Goal: Task Accomplishment & Management: Complete application form

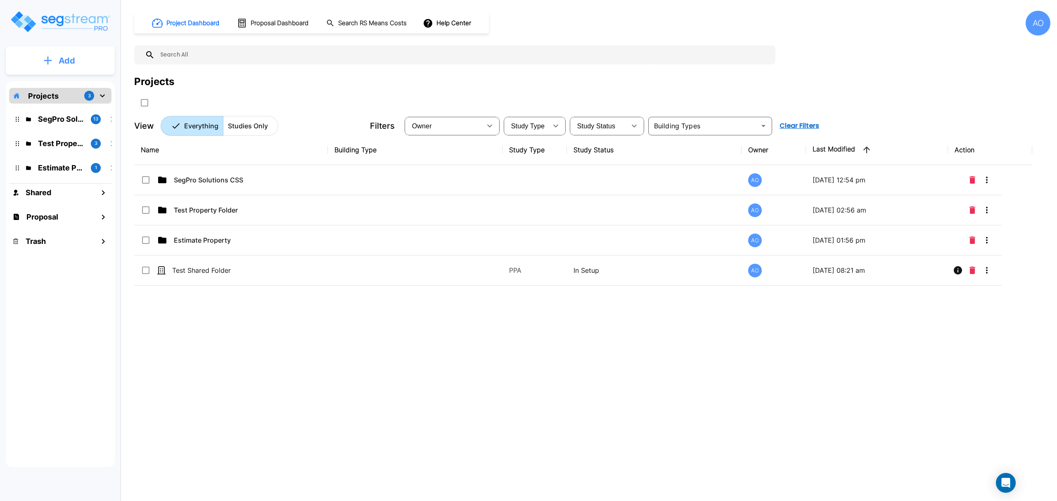
click at [64, 66] on p "Add" at bounding box center [67, 61] width 17 height 12
click at [73, 128] on p "Add Proposal" at bounding box center [65, 131] width 43 height 10
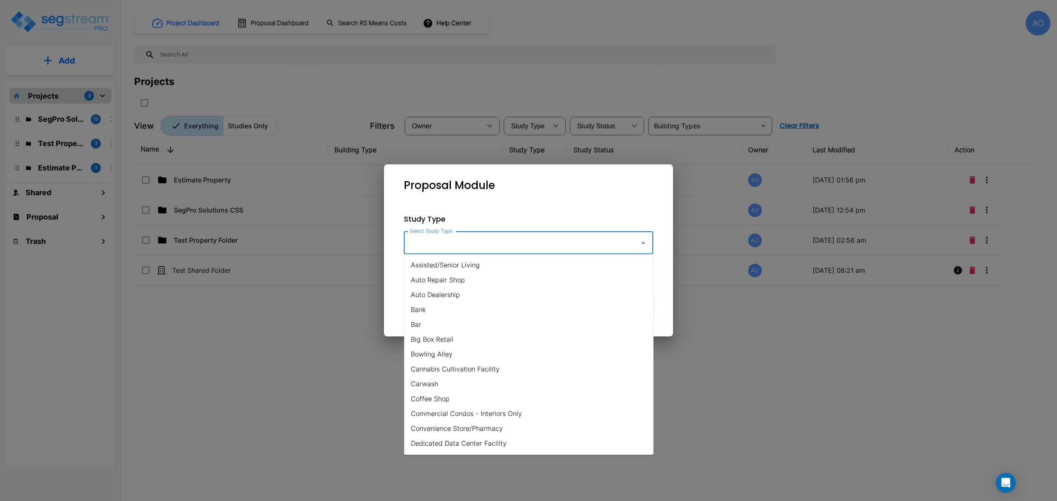
click at [444, 248] on input "Select Study Type" at bounding box center [520, 243] width 224 height 16
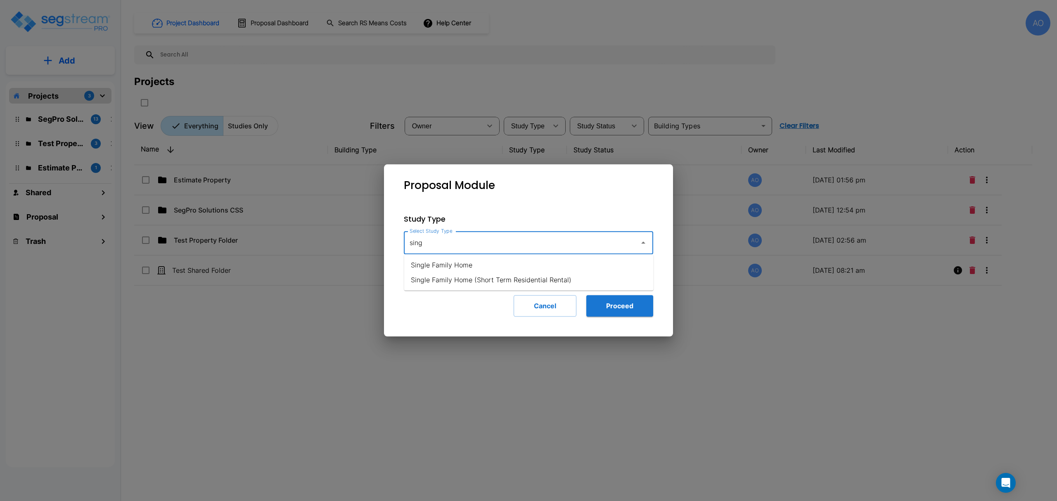
click at [457, 268] on li "Single Family Home" at bounding box center [528, 265] width 249 height 15
type input "Single Family Home"
click at [613, 304] on button "Proceed" at bounding box center [619, 305] width 67 height 21
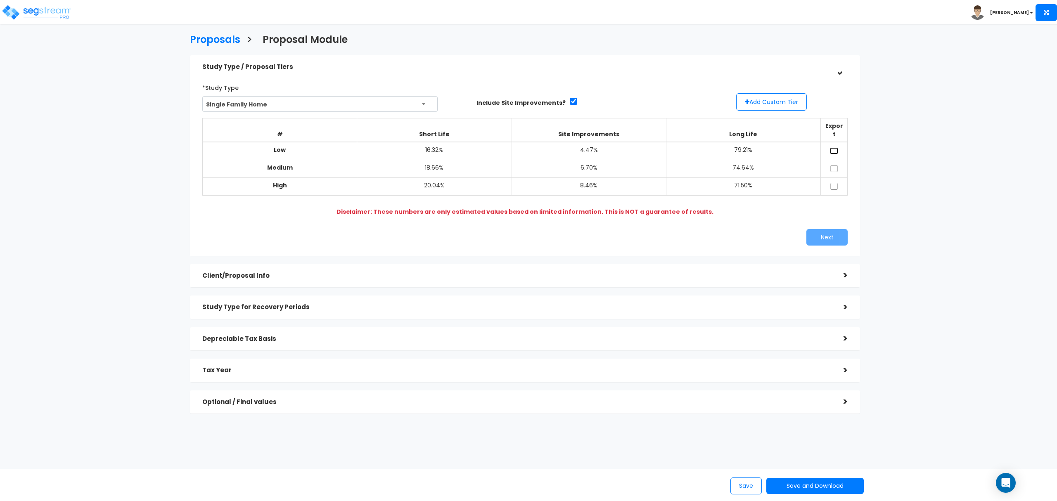
click at [833, 147] on input "checkbox" at bounding box center [834, 150] width 8 height 7
checkbox input "true"
click at [833, 165] on input "checkbox" at bounding box center [834, 168] width 8 height 7
checkbox input "true"
click at [836, 183] on input "checkbox" at bounding box center [834, 186] width 8 height 7
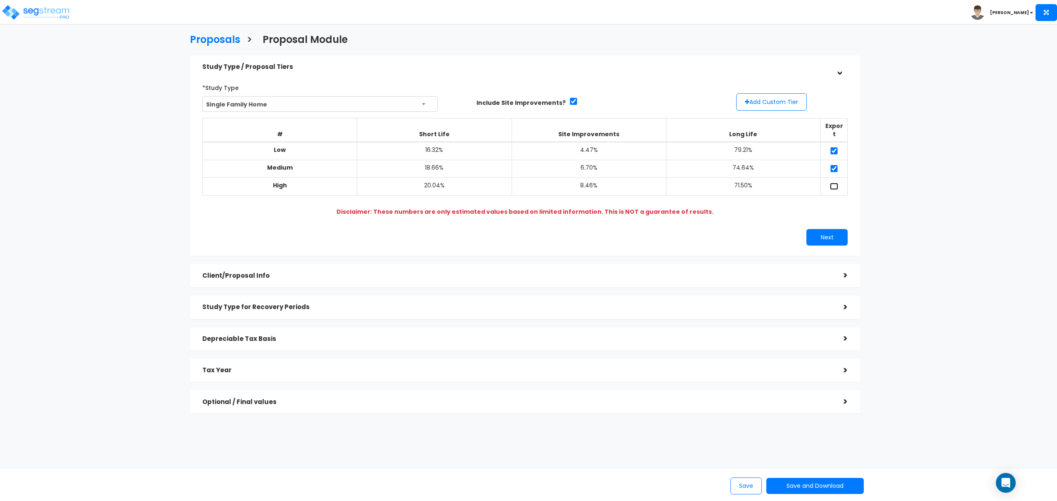
checkbox input "true"
click at [783, 106] on button "Add Custom Tier" at bounding box center [771, 101] width 71 height 17
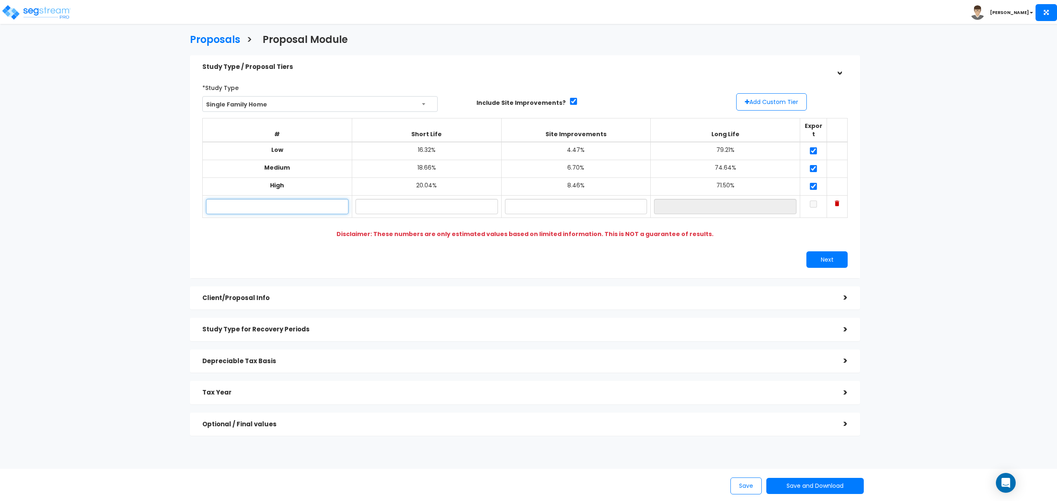
click at [328, 201] on input "text" at bounding box center [277, 206] width 142 height 15
type input "C"
type input "Test Custom"
type input "15.65%"
click at [555, 202] on input "text" at bounding box center [576, 206] width 142 height 15
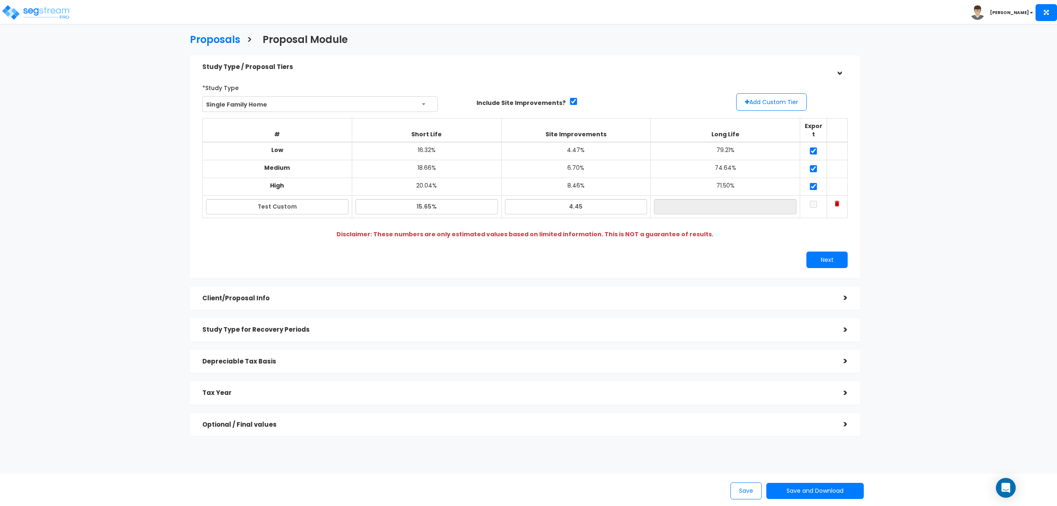
type input "4.45%"
type input "79.90%"
click at [817, 201] on input "checkbox" at bounding box center [813, 204] width 8 height 7
checkbox input "true"
click at [130, 200] on div "Proposals > Proposal Module Study Type / Proposal Tiers > *Study Type Single Fa…" at bounding box center [525, 237] width 871 height 611
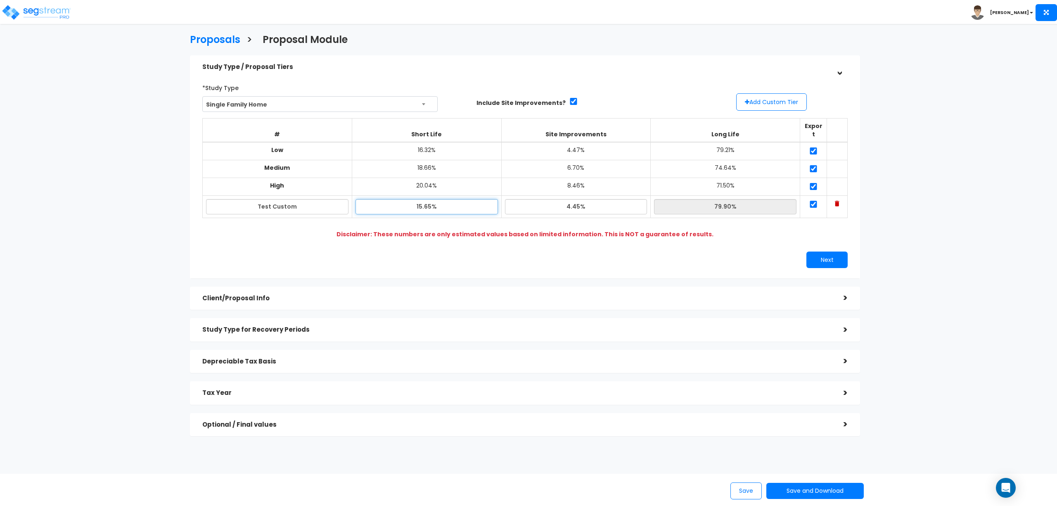
drag, startPoint x: 456, startPoint y: 197, endPoint x: 362, endPoint y: 193, distance: 94.3
click at [362, 199] on input "15.65%" at bounding box center [427, 206] width 142 height 15
type input "16.30%"
type input "79.25%"
click at [118, 229] on div "Proposals > Proposal Module Study Type / Proposal Tiers > *Study Type Single Fa…" at bounding box center [525, 237] width 871 height 611
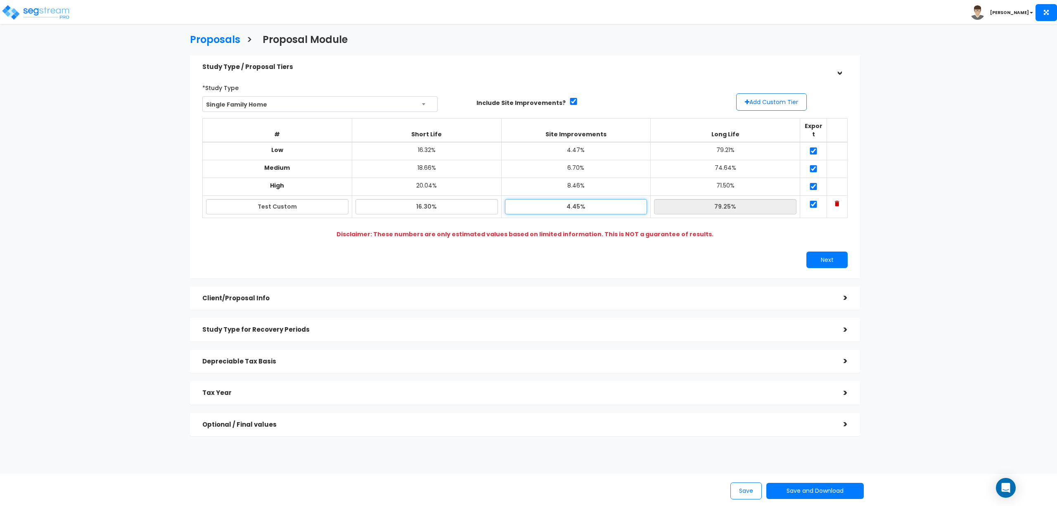
drag, startPoint x: 588, startPoint y: 197, endPoint x: 560, endPoint y: 197, distance: 28.1
click at [560, 199] on input "4.45%" at bounding box center [576, 206] width 142 height 15
type input "4.47%"
type input "79.23%"
click at [755, 235] on div "*Study Type Single Family Home Assisted/Senior Living Auto Repair Shop Auto Dea…" at bounding box center [525, 174] width 658 height 195
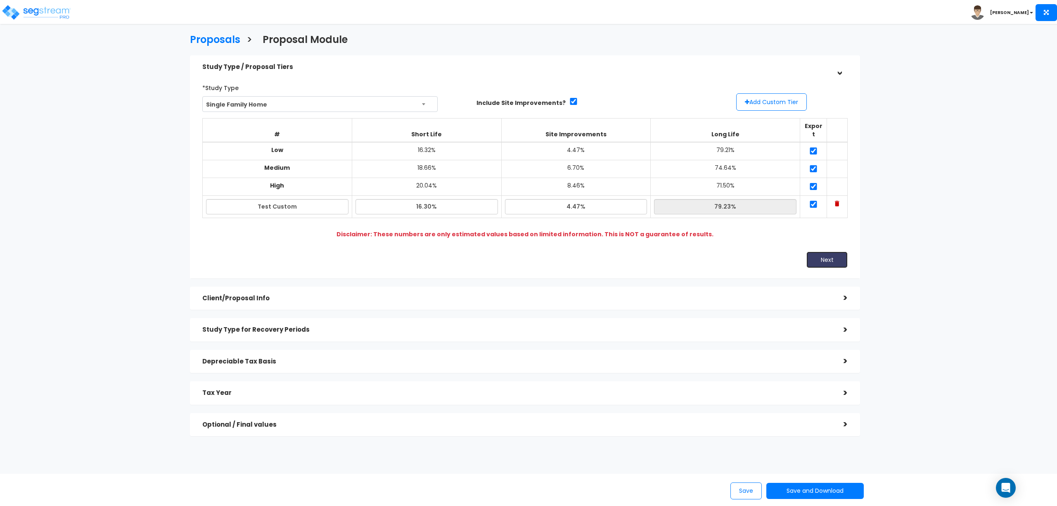
click at [823, 254] on button "Next" at bounding box center [827, 260] width 41 height 17
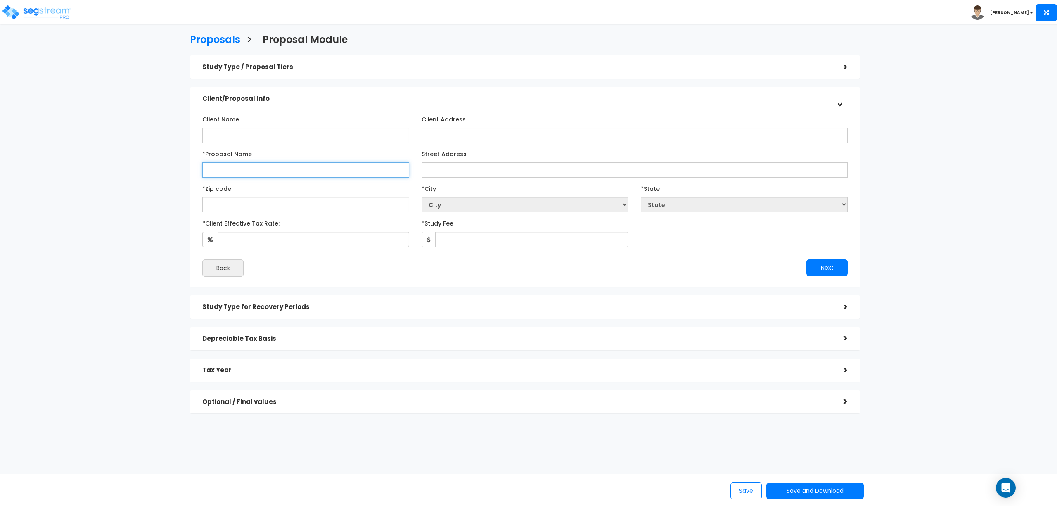
click at [278, 169] on input "*Proposal Name" at bounding box center [305, 169] width 207 height 15
type input "test"
click at [289, 198] on input "text" at bounding box center [305, 204] width 207 height 15
type input "84020"
select select "UT"
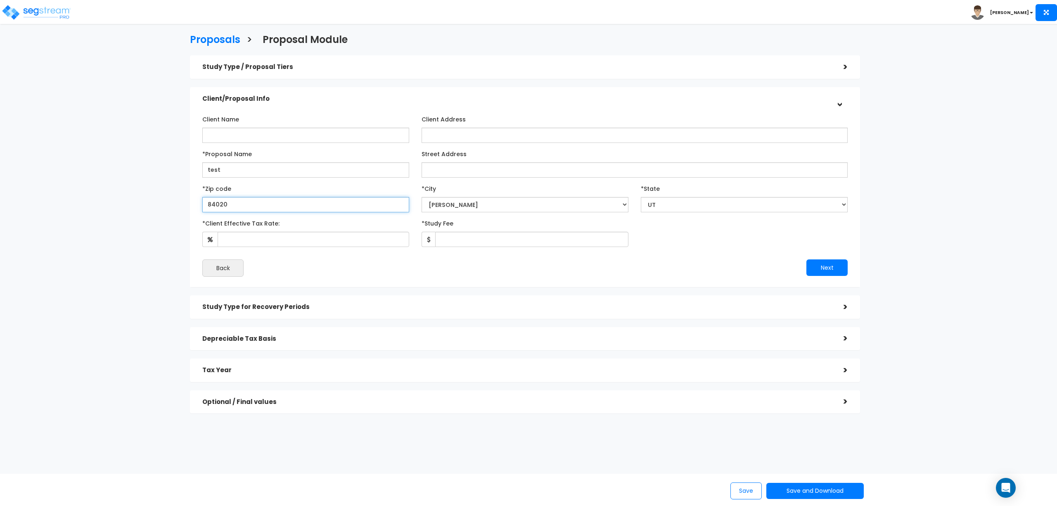
type input "84020"
select select "Draper"
click at [660, 248] on div "Client Name Client Address *Proposal Name test *Zip code" at bounding box center [525, 194] width 646 height 164
click at [352, 240] on input "*Client Effective Tax Rate:" at bounding box center [314, 239] width 192 height 15
type input "37"
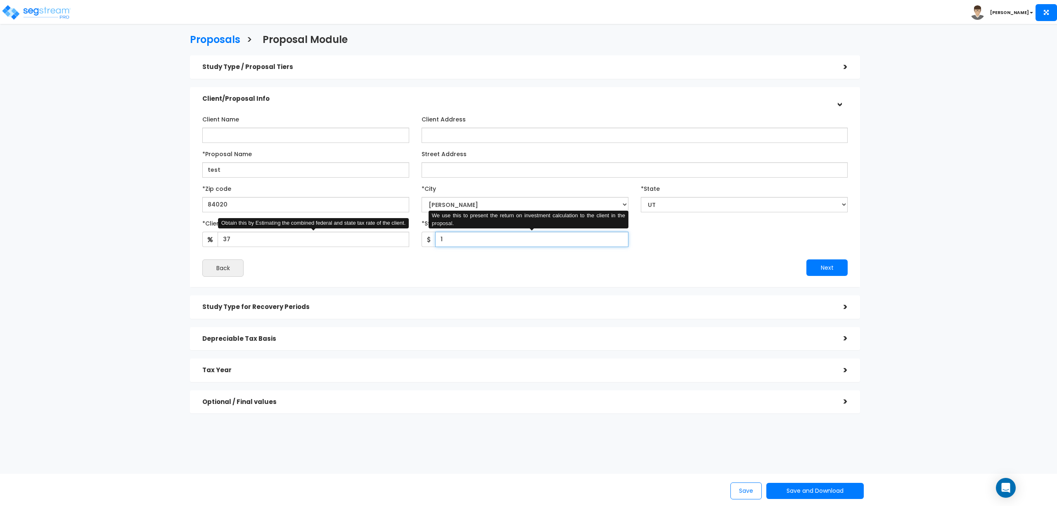
type input "1"
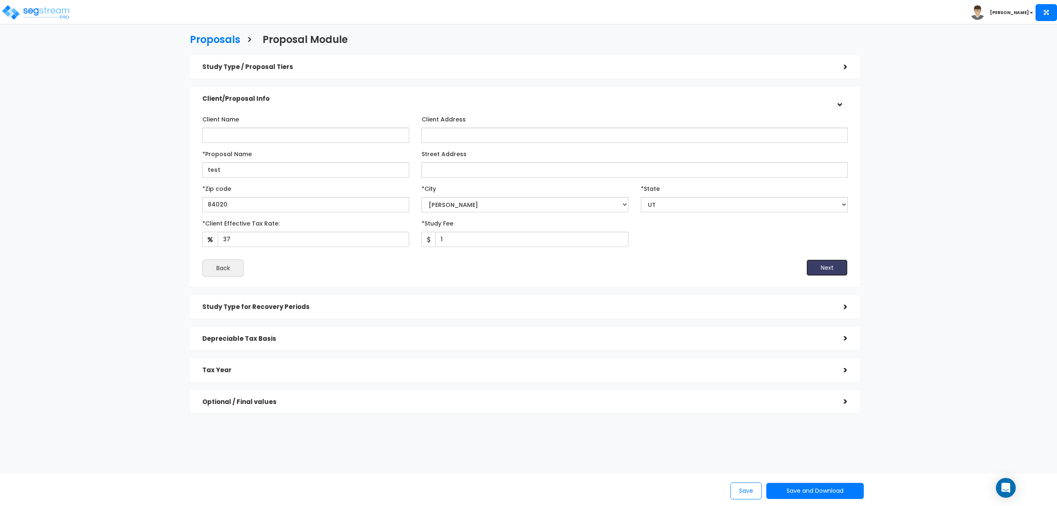
click at [825, 270] on button "Next" at bounding box center [827, 267] width 41 height 17
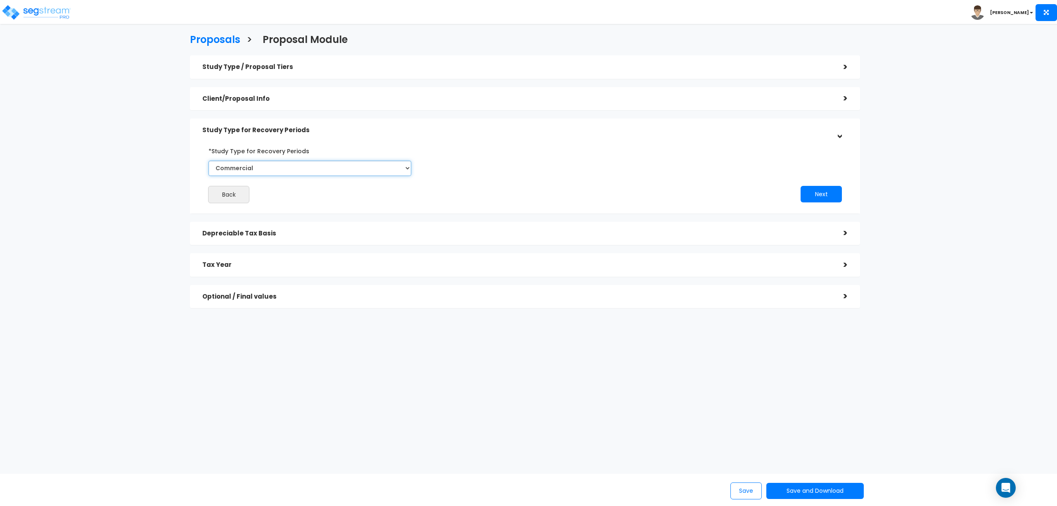
click at [270, 168] on select "Commercial Residential" at bounding box center [310, 168] width 203 height 15
select select "Residential"
click at [209, 161] on select "Commercial Residential" at bounding box center [310, 168] width 203 height 15
click at [810, 195] on button "Next" at bounding box center [821, 194] width 41 height 17
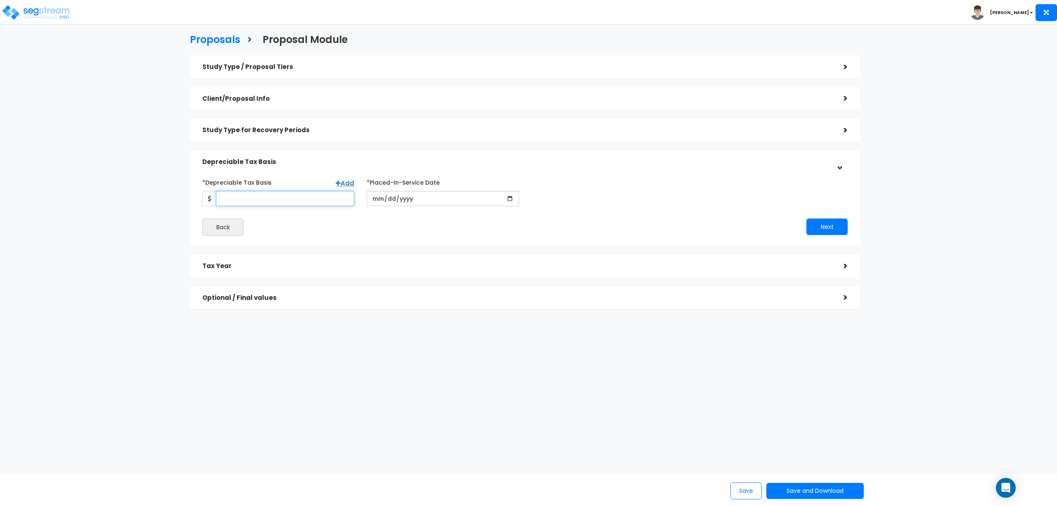
click at [287, 202] on input "*Depreciable Tax Basis" at bounding box center [285, 198] width 138 height 15
type input "800,000"
click at [380, 194] on input "date" at bounding box center [443, 198] width 152 height 15
type input "2025-10-15"
click at [542, 197] on input "*Purchase/Contract Date" at bounding box center [608, 198] width 152 height 15
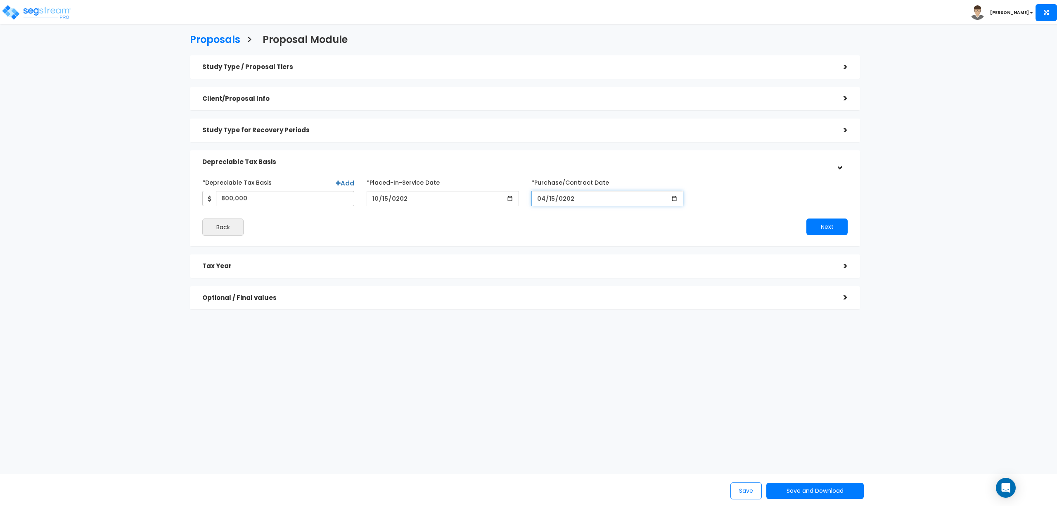
type input "2025-04-15"
click at [827, 225] on button "Next" at bounding box center [827, 226] width 41 height 17
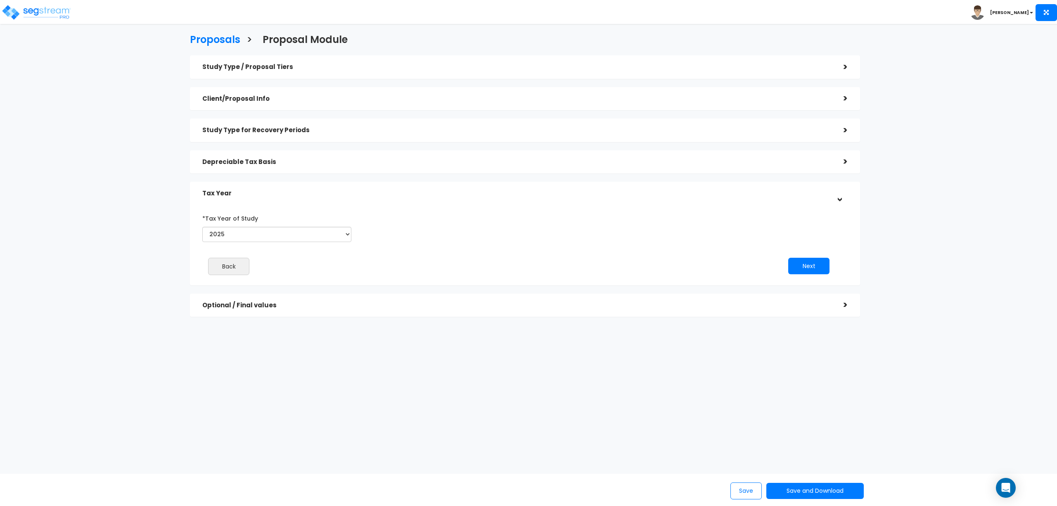
drag, startPoint x: 567, startPoint y: 272, endPoint x: 591, endPoint y: 273, distance: 23.6
click at [569, 272] on div "Next" at bounding box center [680, 266] width 323 height 17
click at [807, 268] on button "Next" at bounding box center [808, 266] width 41 height 17
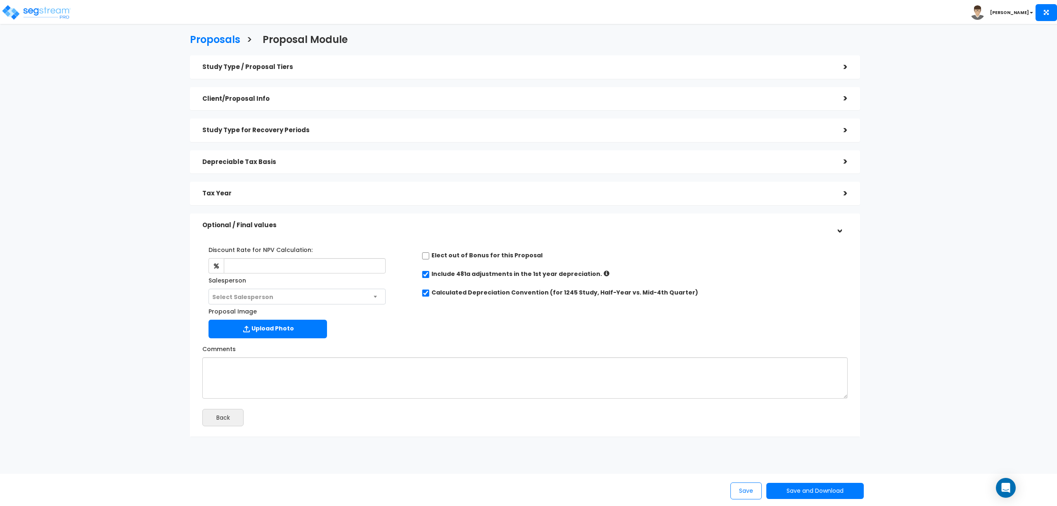
click at [425, 326] on div "Discount Rate for NPV Calculation: Salesperson Select Salesperson Select Salesp…" at bounding box center [525, 290] width 658 height 103
click at [808, 491] on button "Save and Download" at bounding box center [815, 491] width 97 height 16
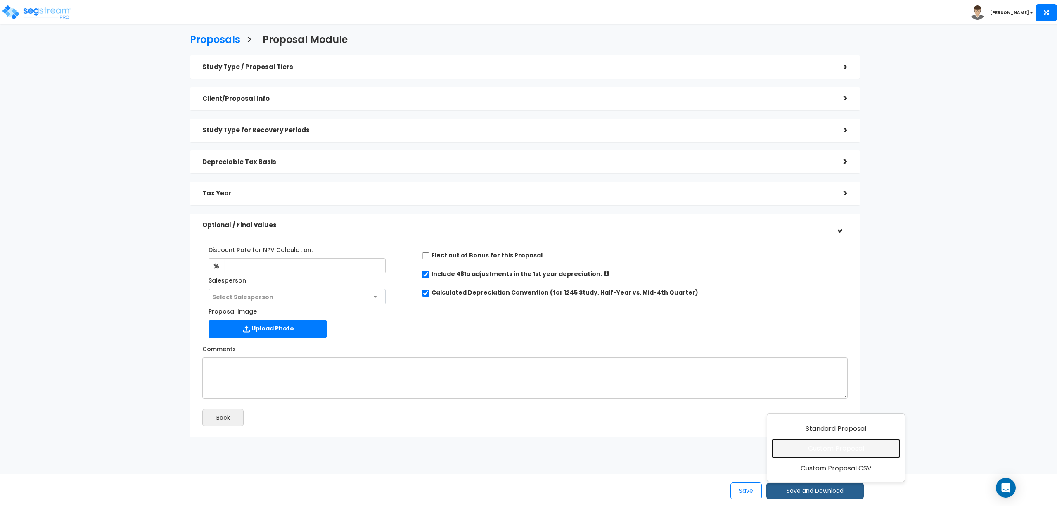
click at [823, 446] on link "Custom Proposal" at bounding box center [835, 448] width 129 height 19
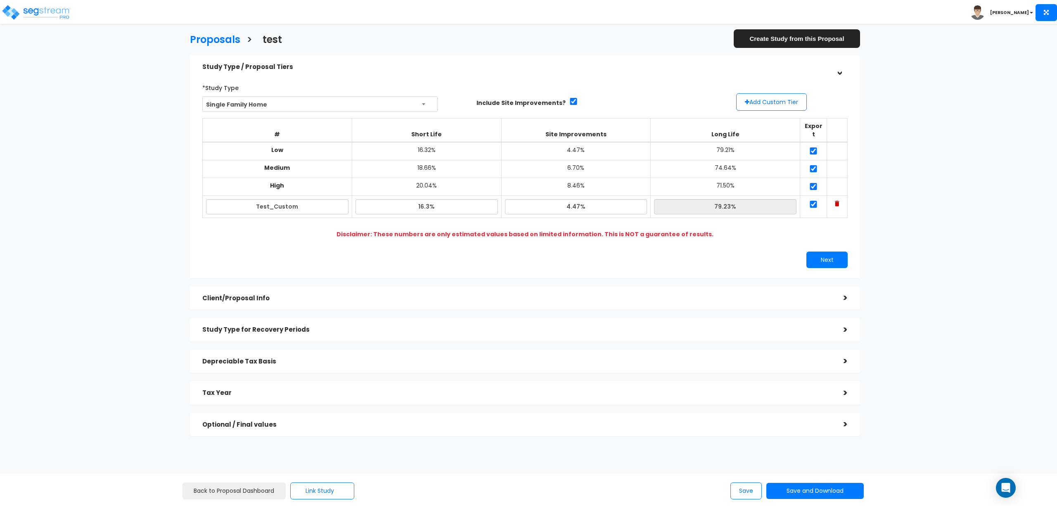
click at [985, 71] on div "Proposals > test Create Study from this Proposal Study Type / Proposal Tiers > …" at bounding box center [528, 289] width 1057 height 506
click at [350, 326] on h5 "Study Type for Recovery Periods" at bounding box center [516, 329] width 629 height 7
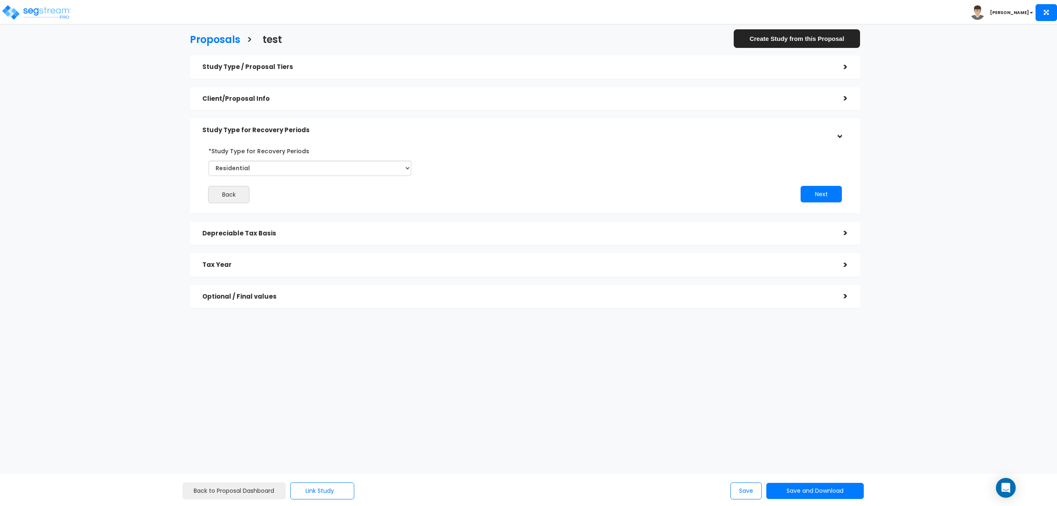
click at [275, 236] on h5 "Depreciable Tax Basis" at bounding box center [516, 233] width 629 height 7
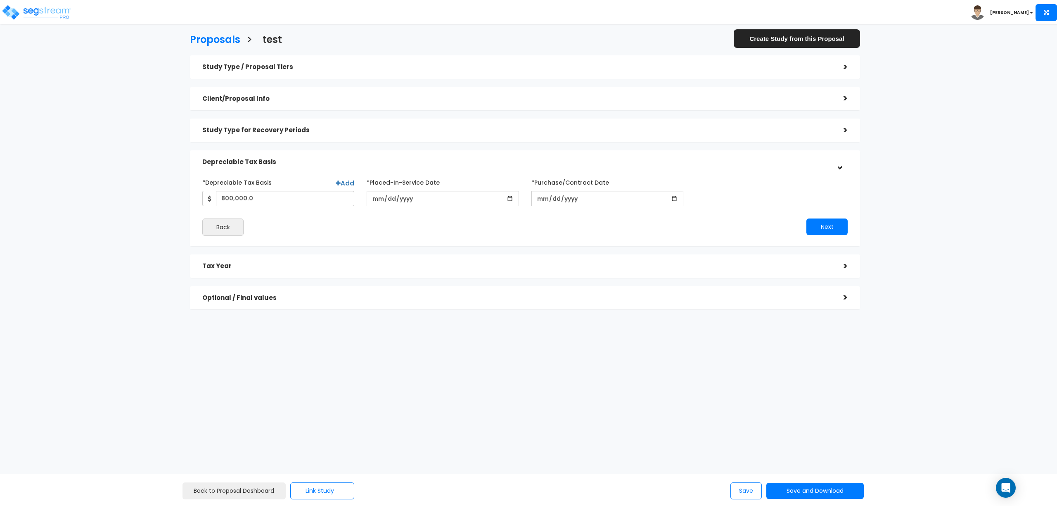
click at [301, 267] on h5 "Tax Year" at bounding box center [516, 266] width 629 height 7
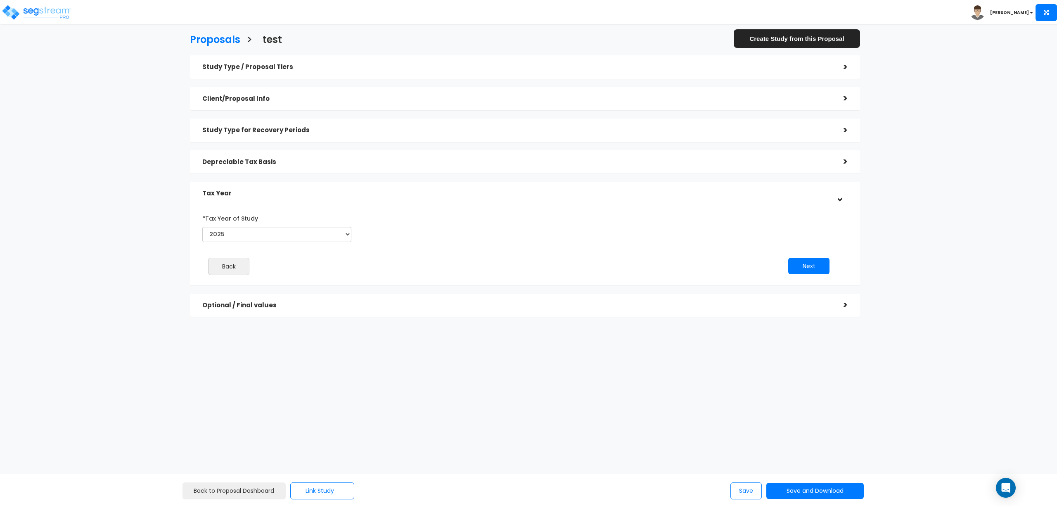
click at [261, 93] on div "Client/Proposal Info" at bounding box center [516, 98] width 629 height 15
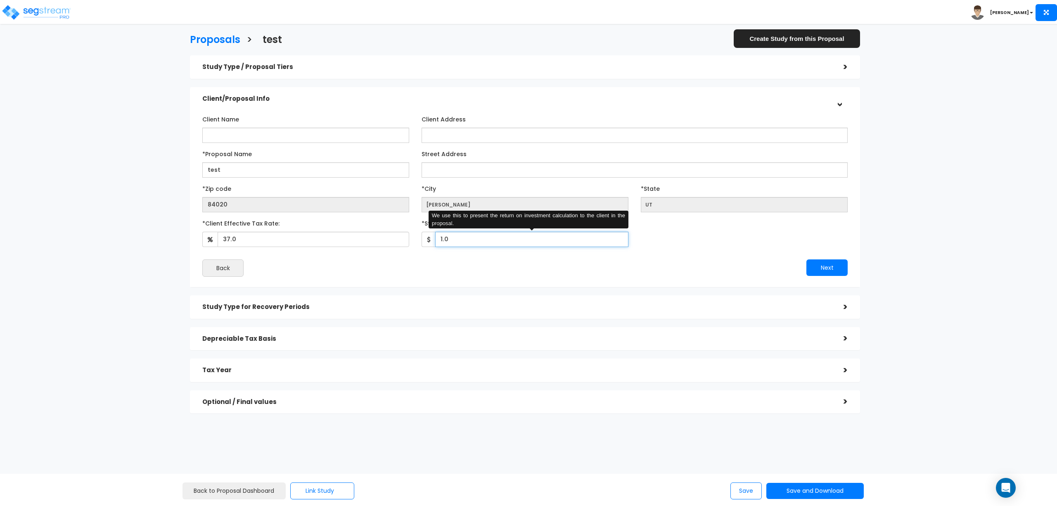
drag, startPoint x: 486, startPoint y: 240, endPoint x: 417, endPoint y: 240, distance: 69.0
click at [417, 240] on div "*Study Fee 1.0 We use this to present the return on investment calculation to t…" at bounding box center [524, 231] width 219 height 31
type input "3,000"
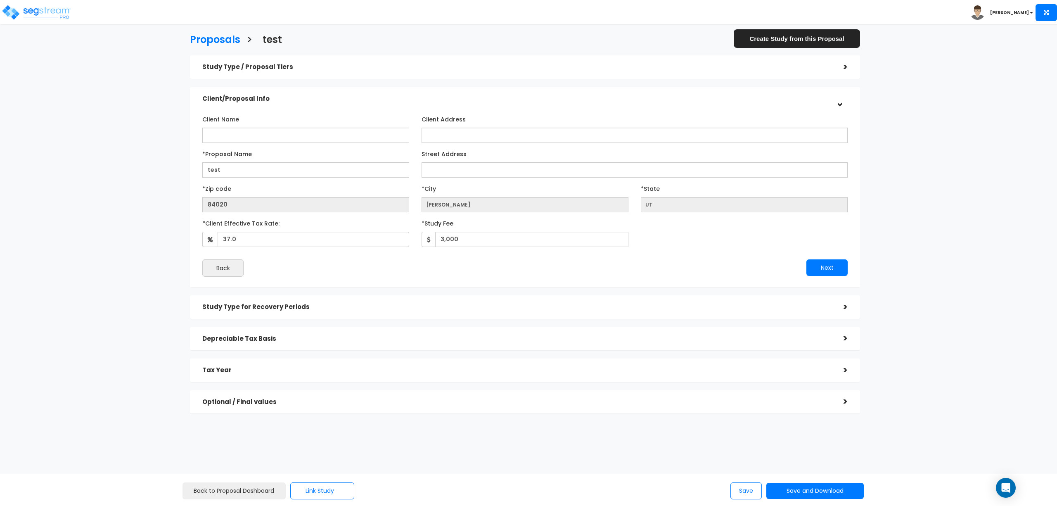
click at [767, 270] on div "Next" at bounding box center [689, 267] width 329 height 17
click at [840, 268] on button "Next" at bounding box center [827, 267] width 41 height 17
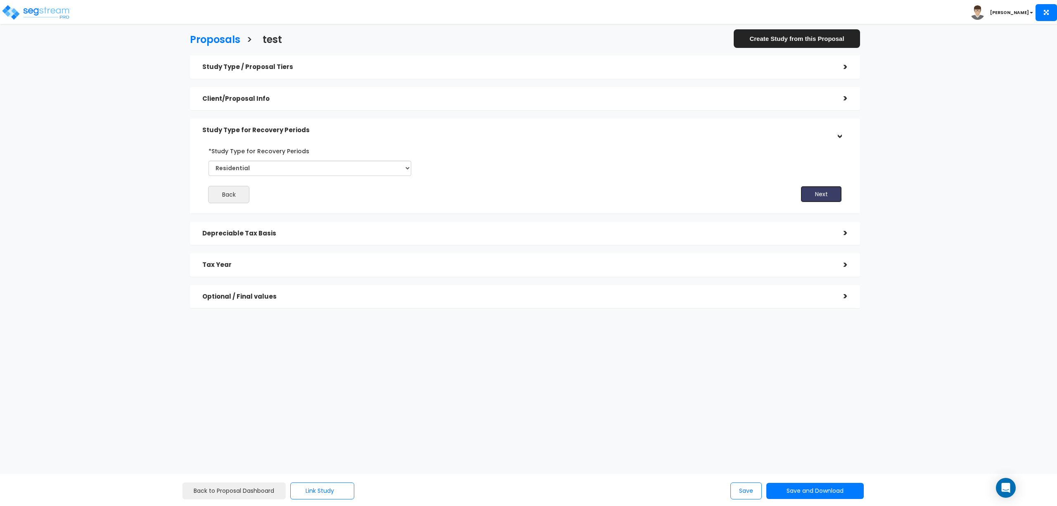
click at [823, 195] on button "Next" at bounding box center [821, 194] width 41 height 17
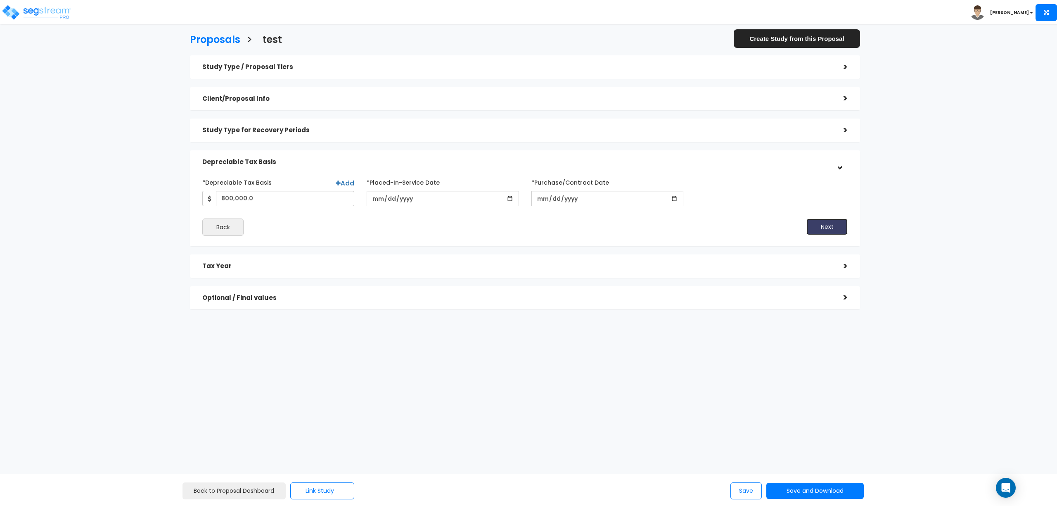
click at [818, 224] on button "Next" at bounding box center [827, 226] width 41 height 17
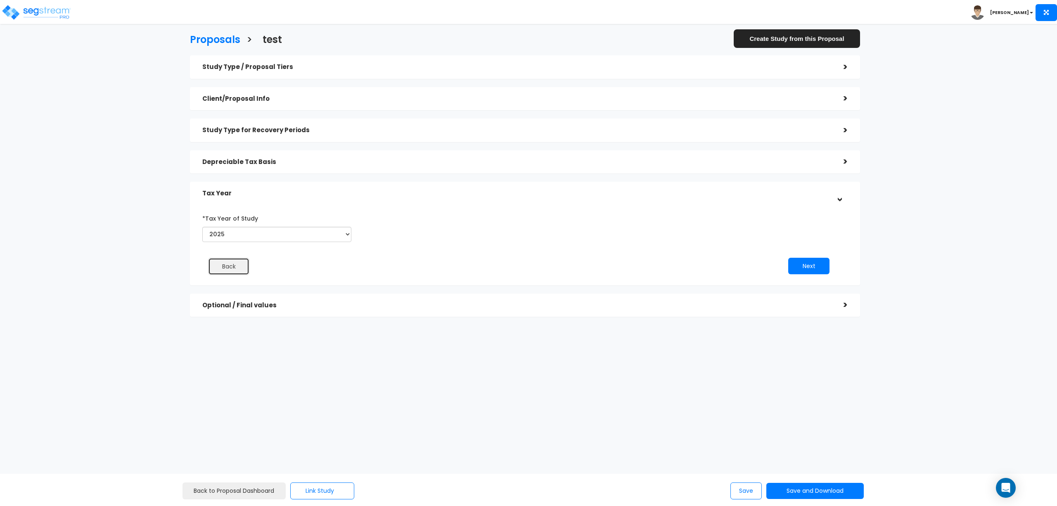
drag, startPoint x: 225, startPoint y: 267, endPoint x: 243, endPoint y: 269, distance: 18.7
click at [225, 267] on button "Back" at bounding box center [228, 266] width 41 height 17
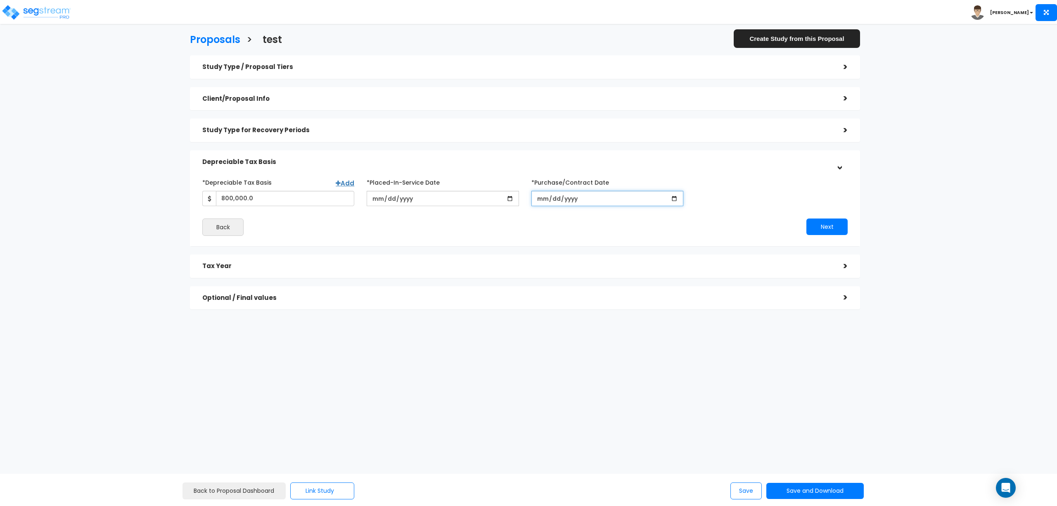
drag, startPoint x: 577, startPoint y: 197, endPoint x: 491, endPoint y: 198, distance: 86.3
click at [491, 198] on div "*Depreciable Tax Basis Add 800,000.0 *Placed-In-Service Date 2025-10-15 *Purcha…" at bounding box center [525, 191] width 658 height 31
type input "2025-10-15"
click at [825, 222] on button "Next" at bounding box center [827, 226] width 41 height 17
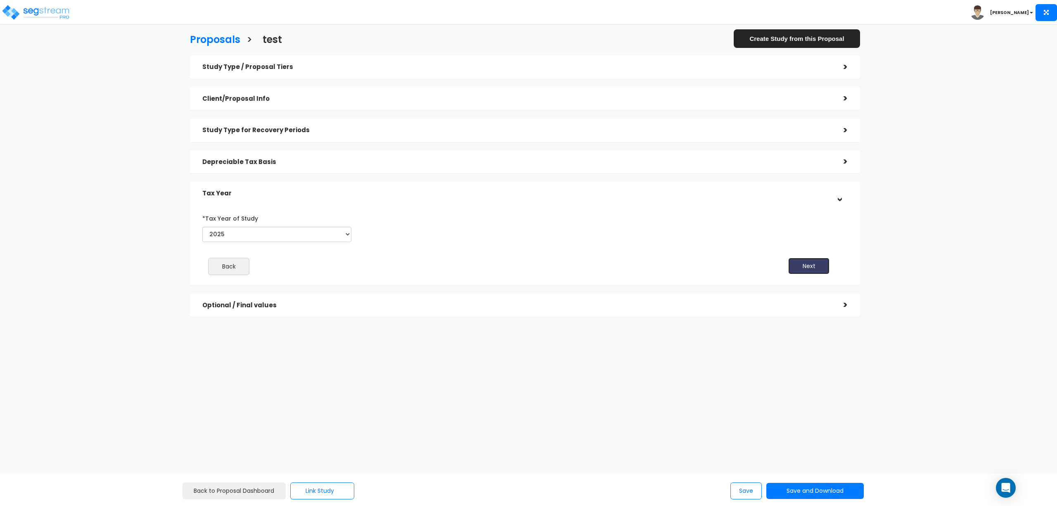
click at [810, 268] on button "Next" at bounding box center [808, 266] width 41 height 17
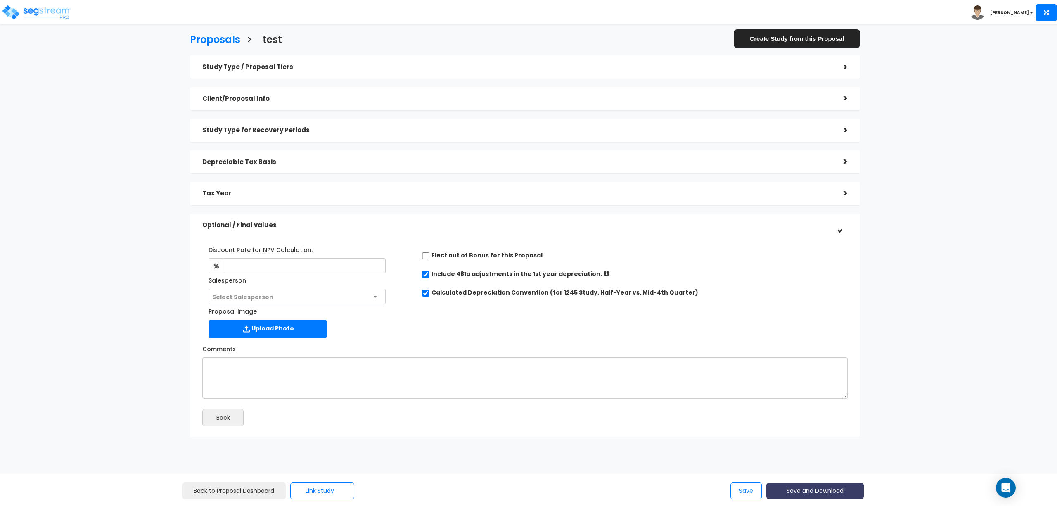
click at [790, 487] on button "Save and Download" at bounding box center [815, 491] width 97 height 16
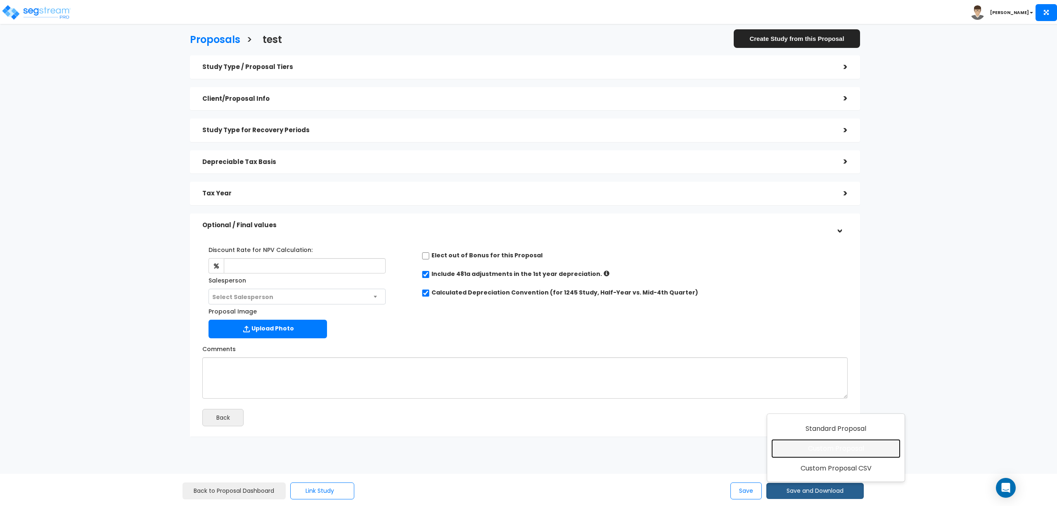
click at [813, 451] on link "Custom Proposal" at bounding box center [835, 448] width 129 height 19
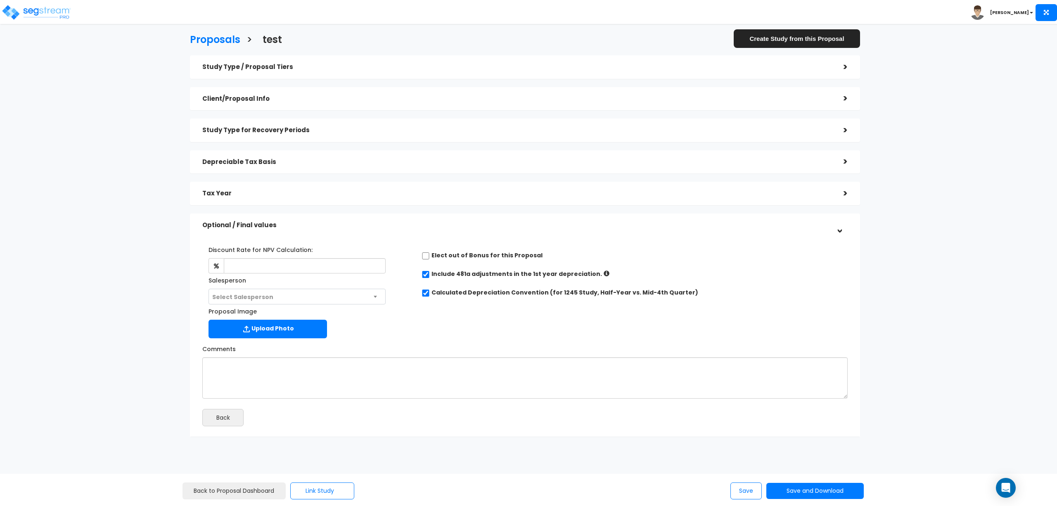
drag, startPoint x: 154, startPoint y: 391, endPoint x: 278, endPoint y: 258, distance: 181.5
click at [154, 391] on div "Proposals > test Create Study from this Proposal Study Type / Proposal Tiers > …" at bounding box center [525, 237] width 871 height 611
